Goal: Task Accomplishment & Management: Complete application form

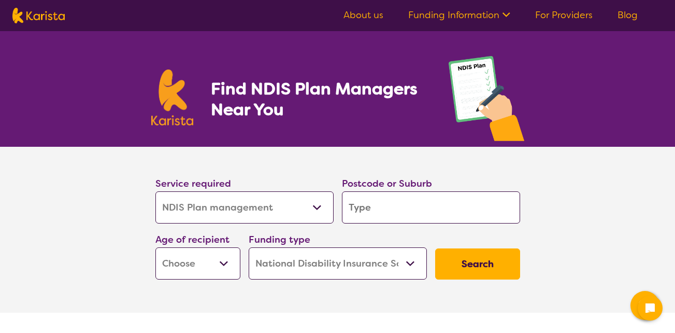
select select "NDIS Plan management"
select select "NDIS"
select select "NDIS Plan management"
select select "NDIS"
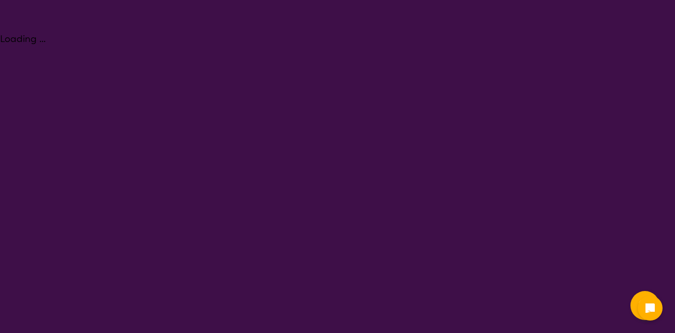
select select "NDIS Plan management"
select select "NDIS"
select select "NDIS Plan management"
select select "NDIS"
